Goal: Transaction & Acquisition: Purchase product/service

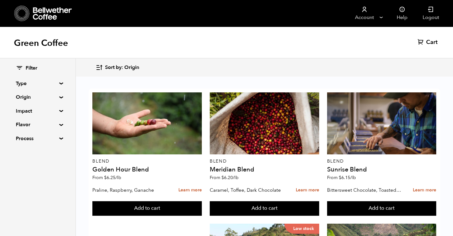
scroll to position [396, 0]
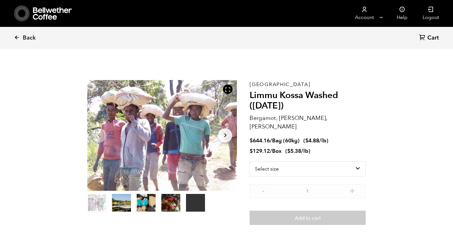
scroll to position [275, 271]
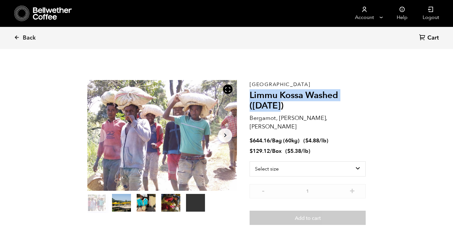
drag, startPoint x: 261, startPoint y: 104, endPoint x: 250, endPoint y: 92, distance: 16.1
click at [250, 92] on h2 "Limmu Kossa Washed ([DATE])" at bounding box center [308, 100] width 116 height 21
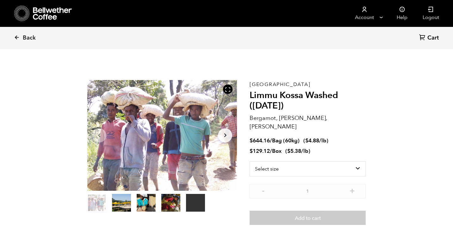
click at [268, 103] on h2 "Limmu Kossa Washed ([DATE])" at bounding box center [308, 100] width 116 height 21
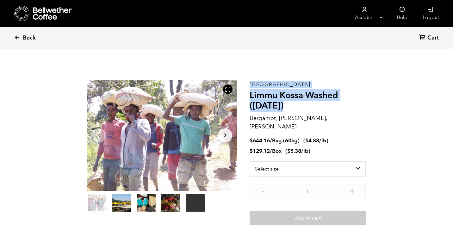
drag, startPoint x: 268, startPoint y: 107, endPoint x: 248, endPoint y: 95, distance: 23.0
click at [248, 95] on section "Your browser does not support the video tag. Item 1 of 5 Your browser does not …" at bounding box center [227, 152] width 310 height 186
copy section "Your browser does not support the video tag. Item 1 of 5 Your browser does not …"
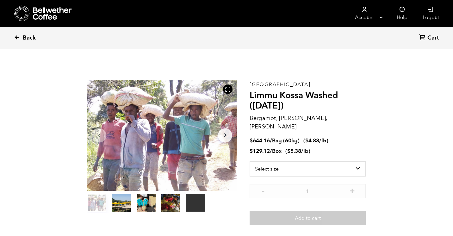
click at [17, 38] on icon at bounding box center [17, 37] width 6 height 6
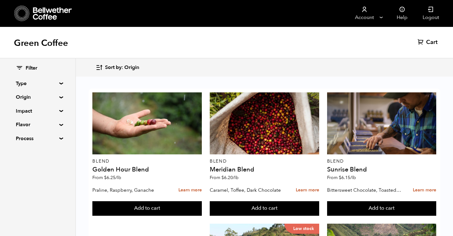
scroll to position [378, 0]
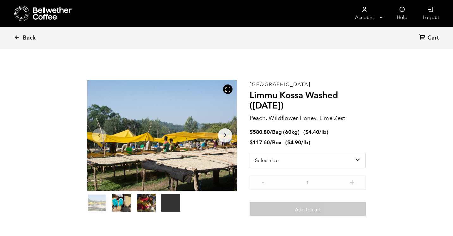
scroll to position [275, 271]
click at [334, 157] on select "Select size Bag (60kg) (132 lbs) Box (24 lbs)" at bounding box center [308, 160] width 116 height 15
click at [250, 153] on select "Select size Bag (60kg) (132 lbs) Box (24 lbs)" at bounding box center [308, 160] width 116 height 15
click at [346, 150] on select "Select size Bag (60kg) (132 lbs) Box (24 lbs)" at bounding box center [308, 149] width 116 height 15
click at [250, 142] on select "Select size Bag (60kg) (132 lbs) Box (24 lbs)" at bounding box center [308, 149] width 116 height 15
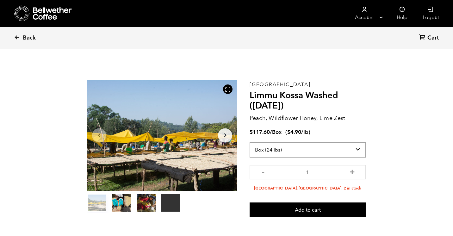
click at [354, 149] on select "Select size Bag (60kg) (132 lbs) Box (24 lbs)" at bounding box center [308, 149] width 116 height 15
click at [288, 150] on select "Select size Bag (60kg) (132 lbs) Box (24 lbs)" at bounding box center [308, 149] width 116 height 15
select select "bag-3"
click at [250, 142] on select "Select size Bag (60kg) (132 lbs) Box (24 lbs)" at bounding box center [308, 149] width 116 height 15
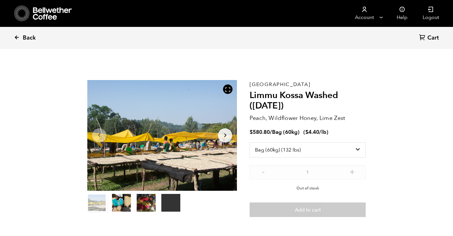
click at [25, 36] on span "Back" at bounding box center [29, 38] width 13 height 8
